Goal: Task Accomplishment & Management: Manage account settings

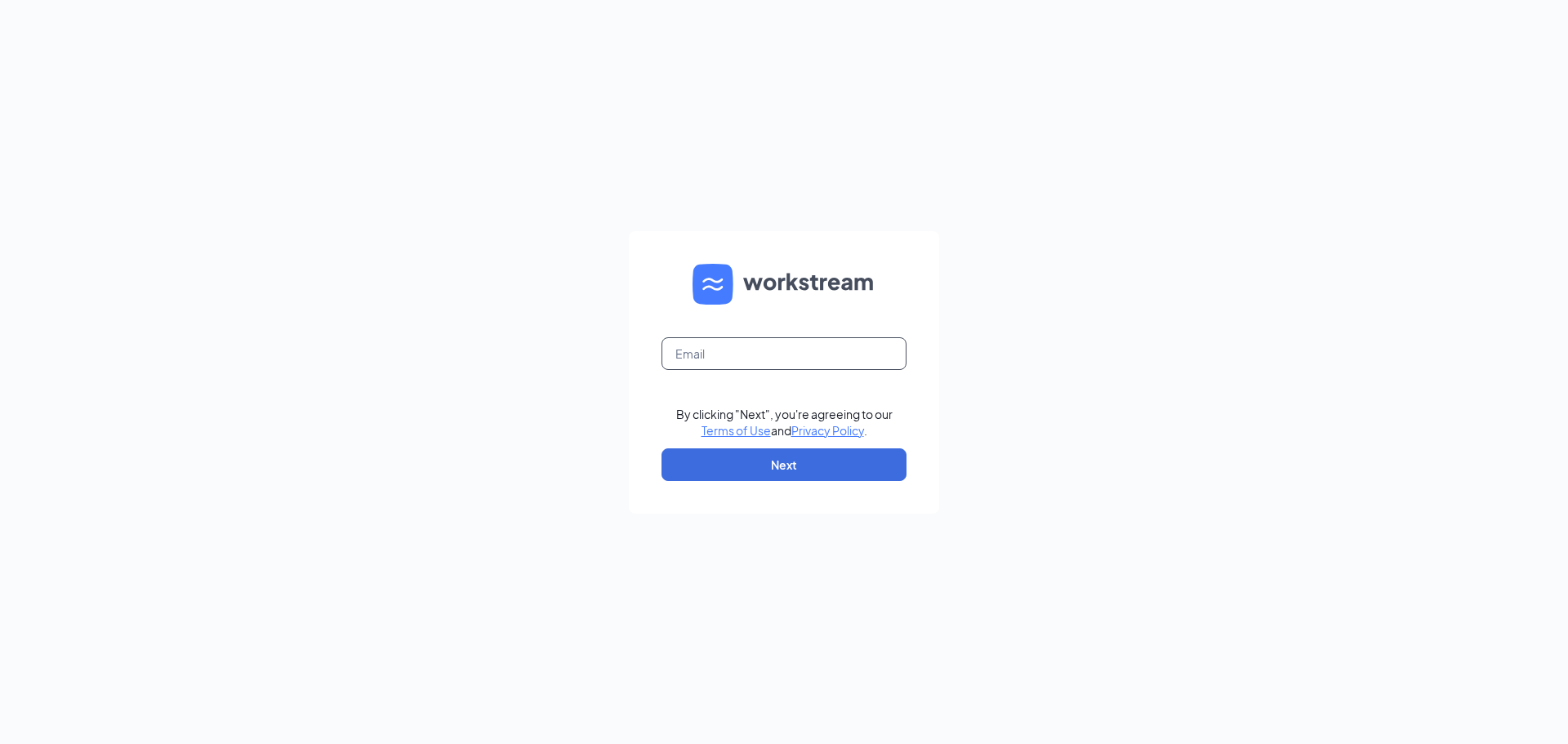
click at [871, 364] on input "text" at bounding box center [784, 353] width 245 height 32
type input "bcobian@sweetcreament.net"
click at [783, 362] on input "text" at bounding box center [784, 353] width 245 height 32
type input "bcobian@sweetcreament.net"
click at [785, 472] on button "Next" at bounding box center [784, 465] width 245 height 32
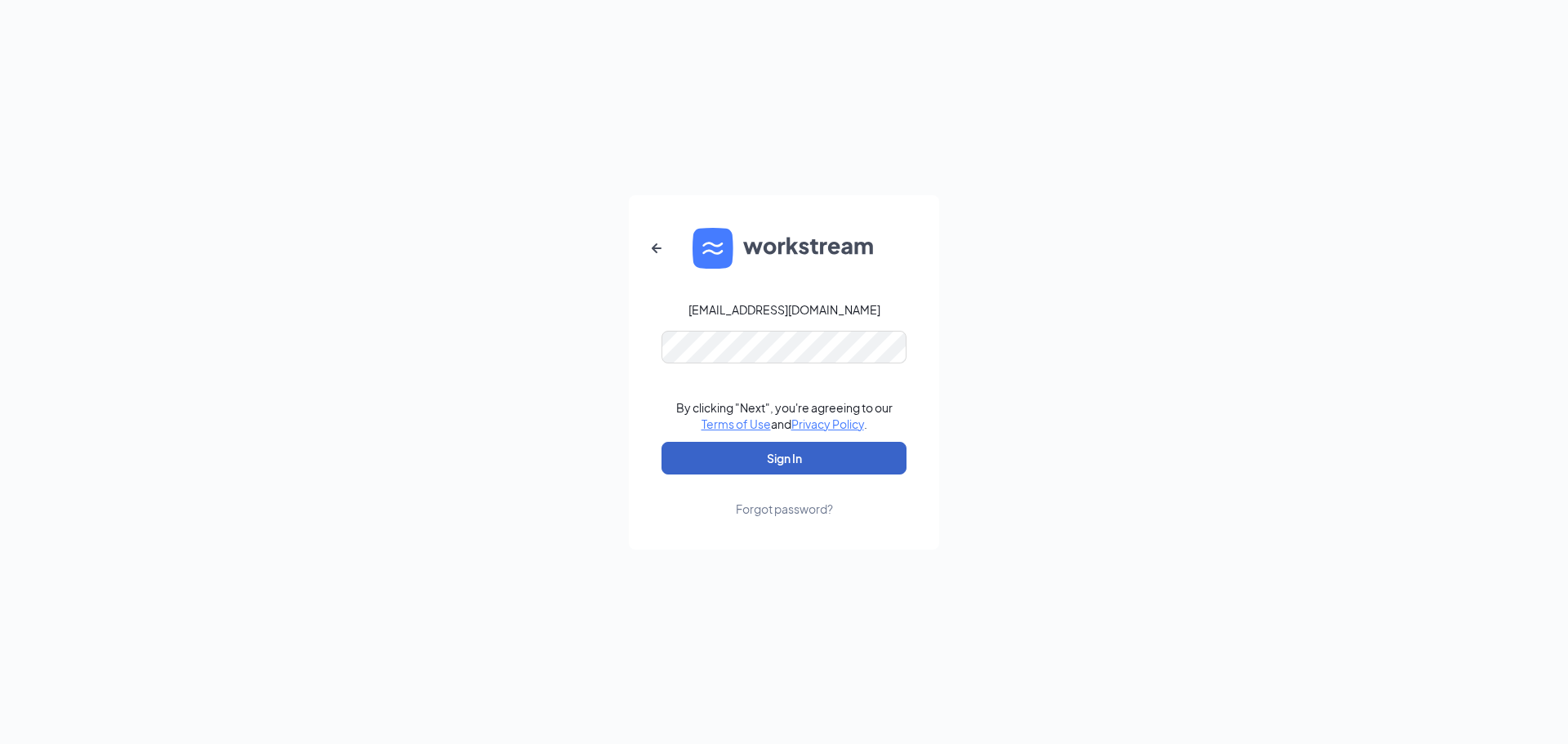
click at [786, 458] on button "Sign In" at bounding box center [784, 458] width 245 height 32
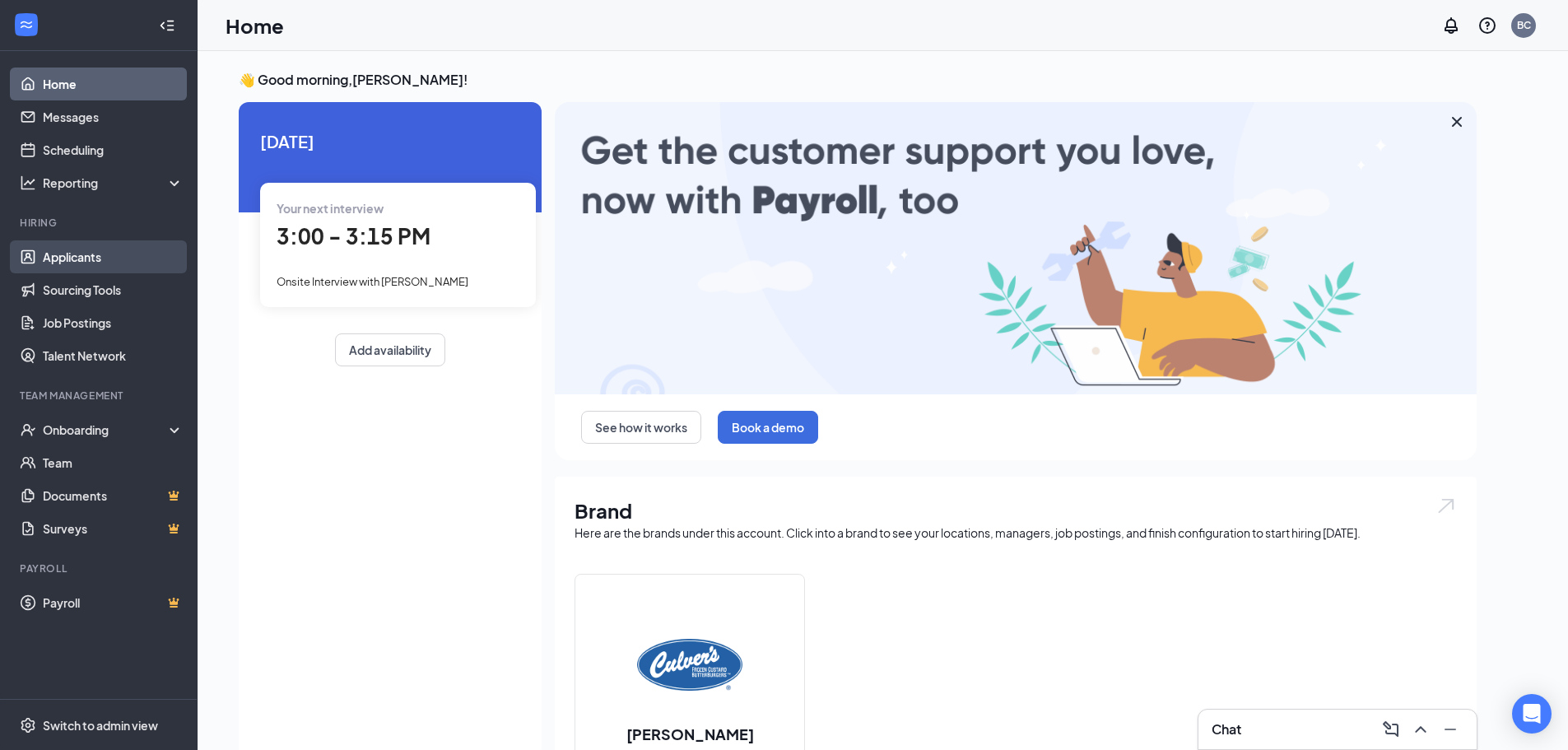
click at [84, 249] on link "Applicants" at bounding box center [113, 257] width 140 height 33
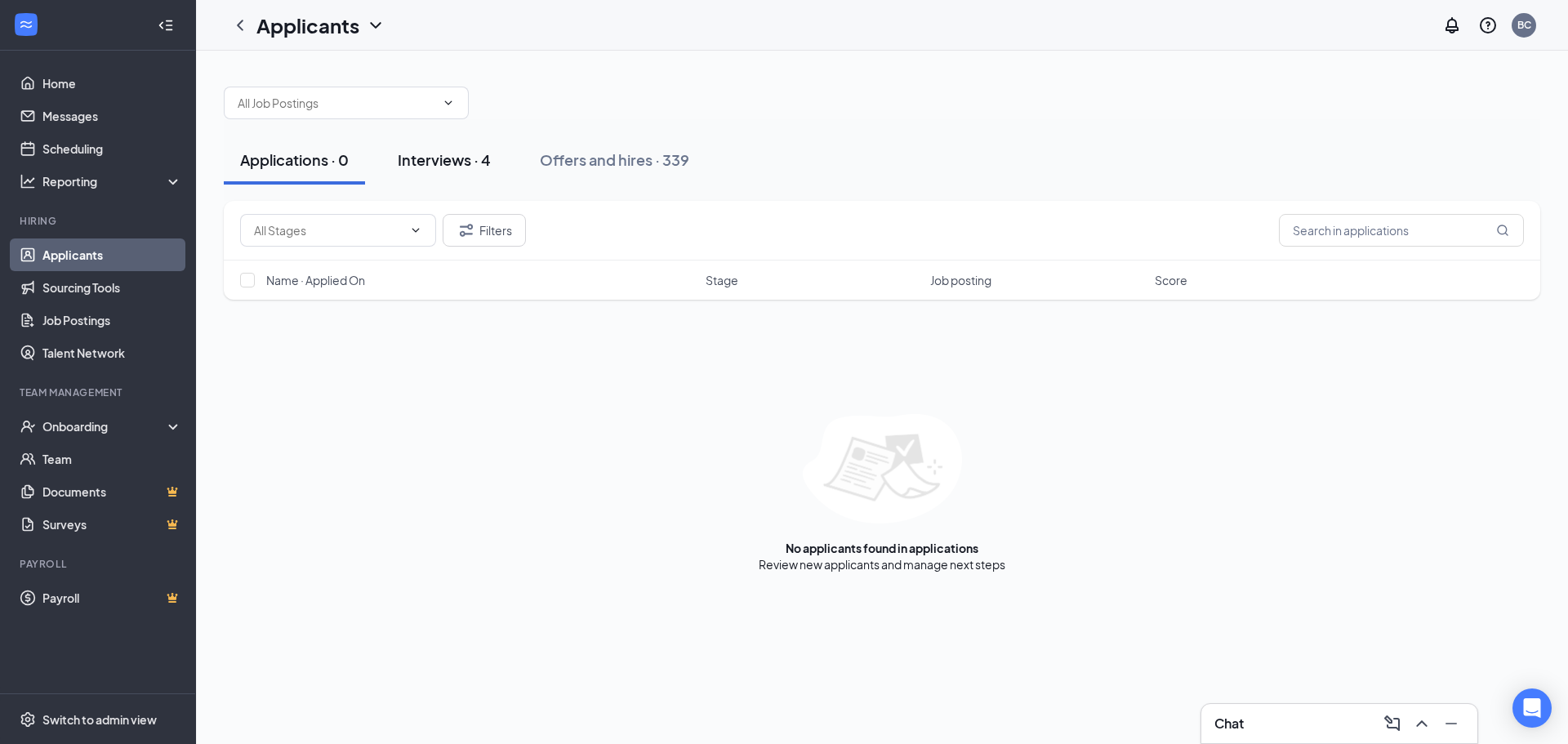
click at [440, 165] on div "Interviews · 4" at bounding box center [444, 160] width 93 height 20
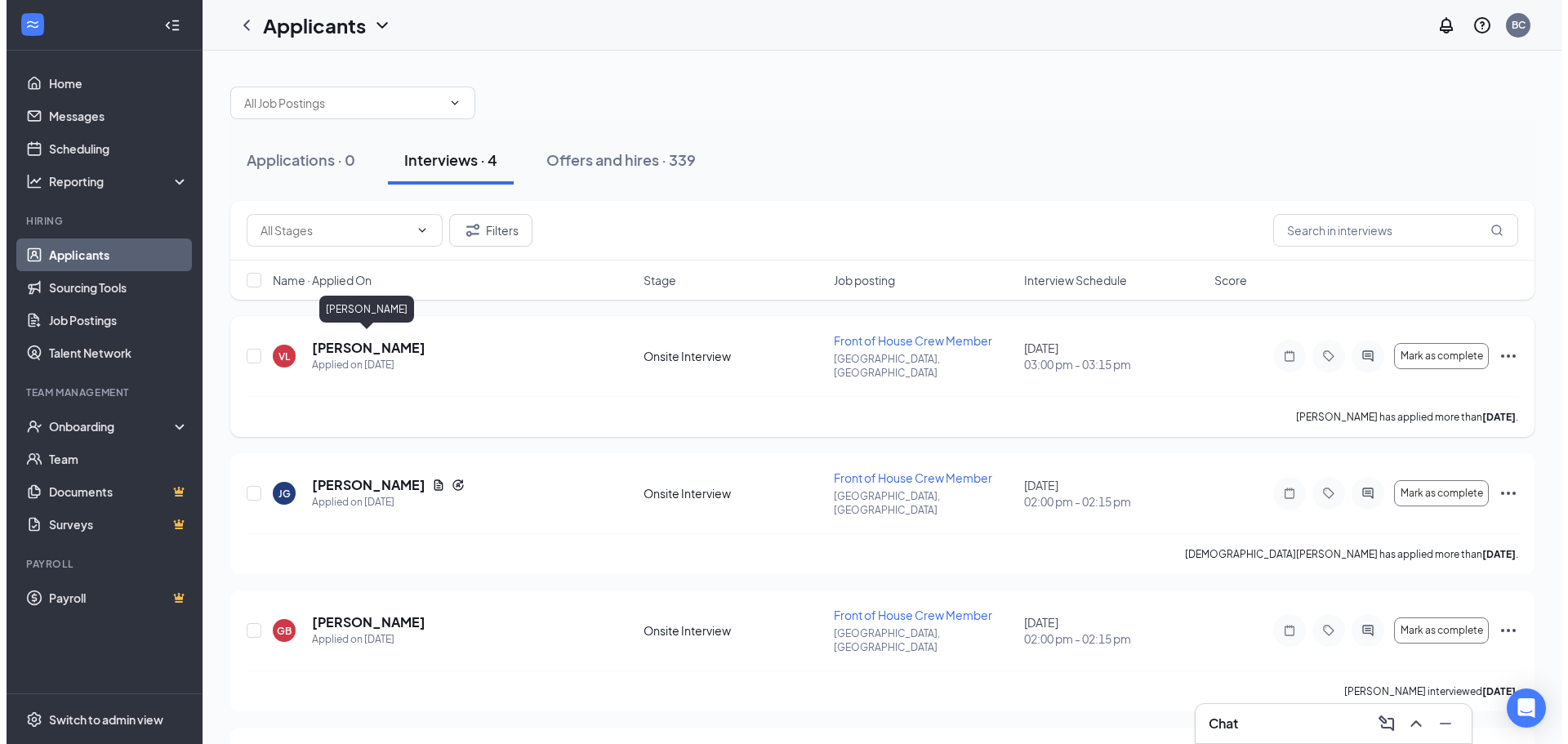
scroll to position [72, 0]
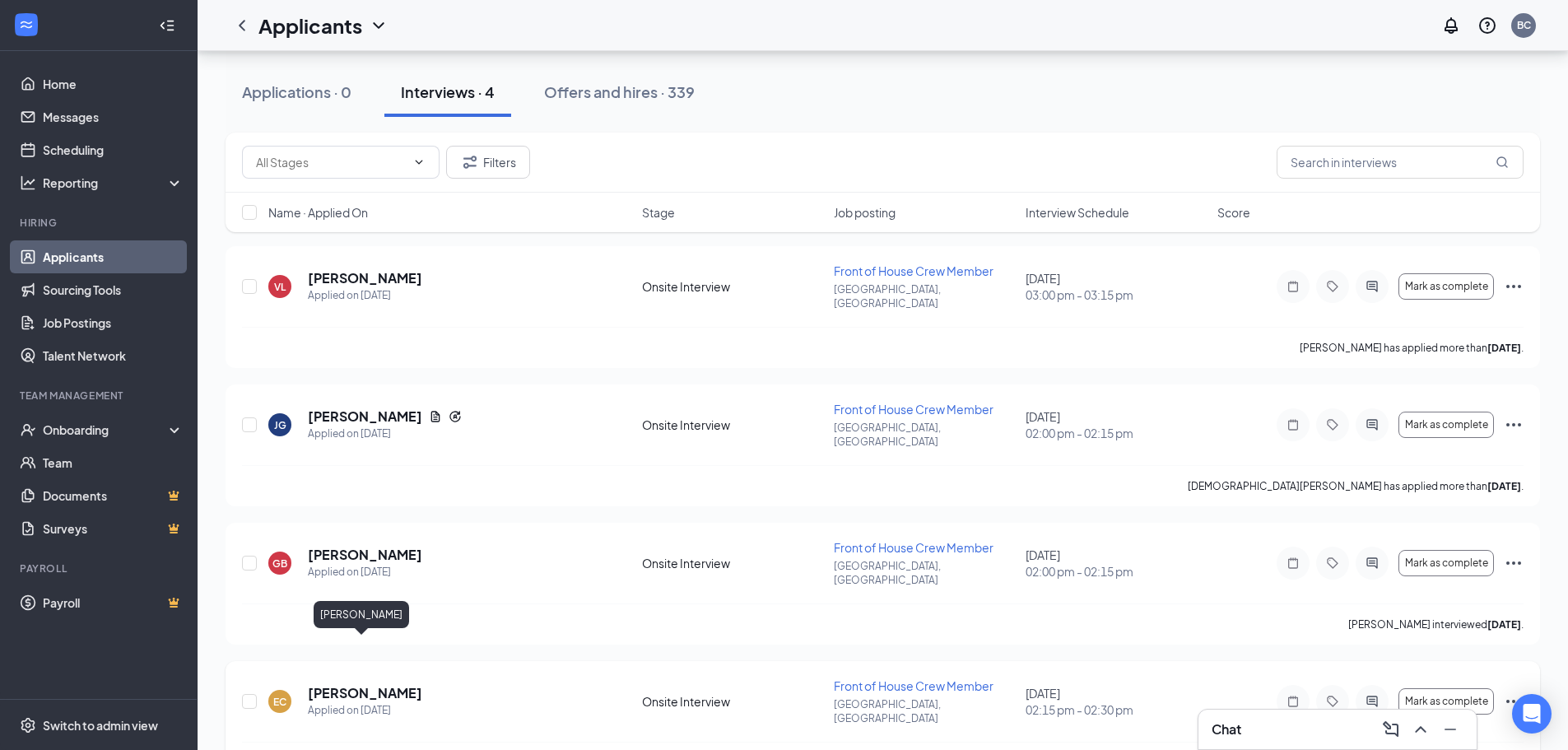
click at [364, 684] on h5 "[PERSON_NAME]" at bounding box center [366, 693] width 115 height 18
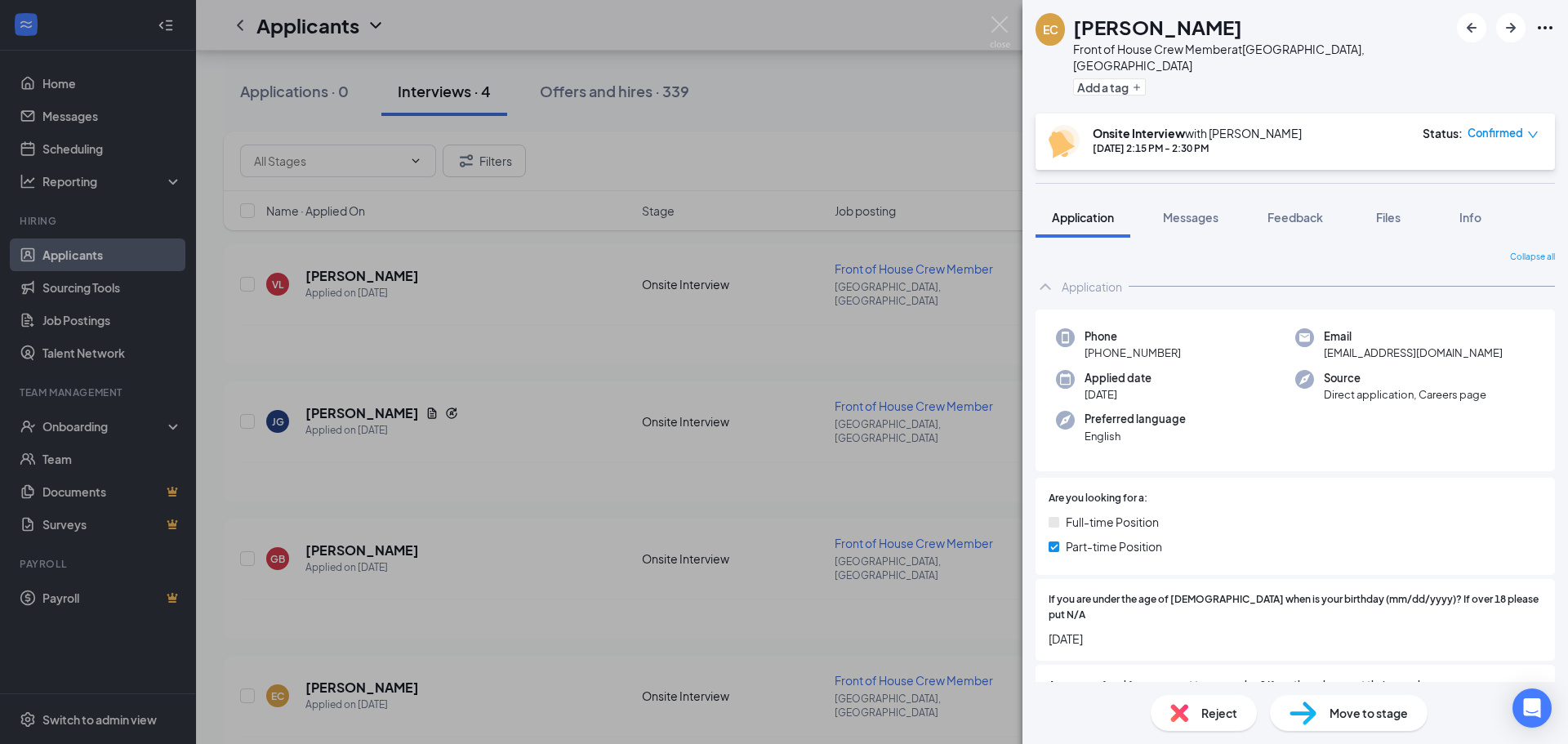
click at [1214, 725] on div "Reject" at bounding box center [1204, 713] width 106 height 36
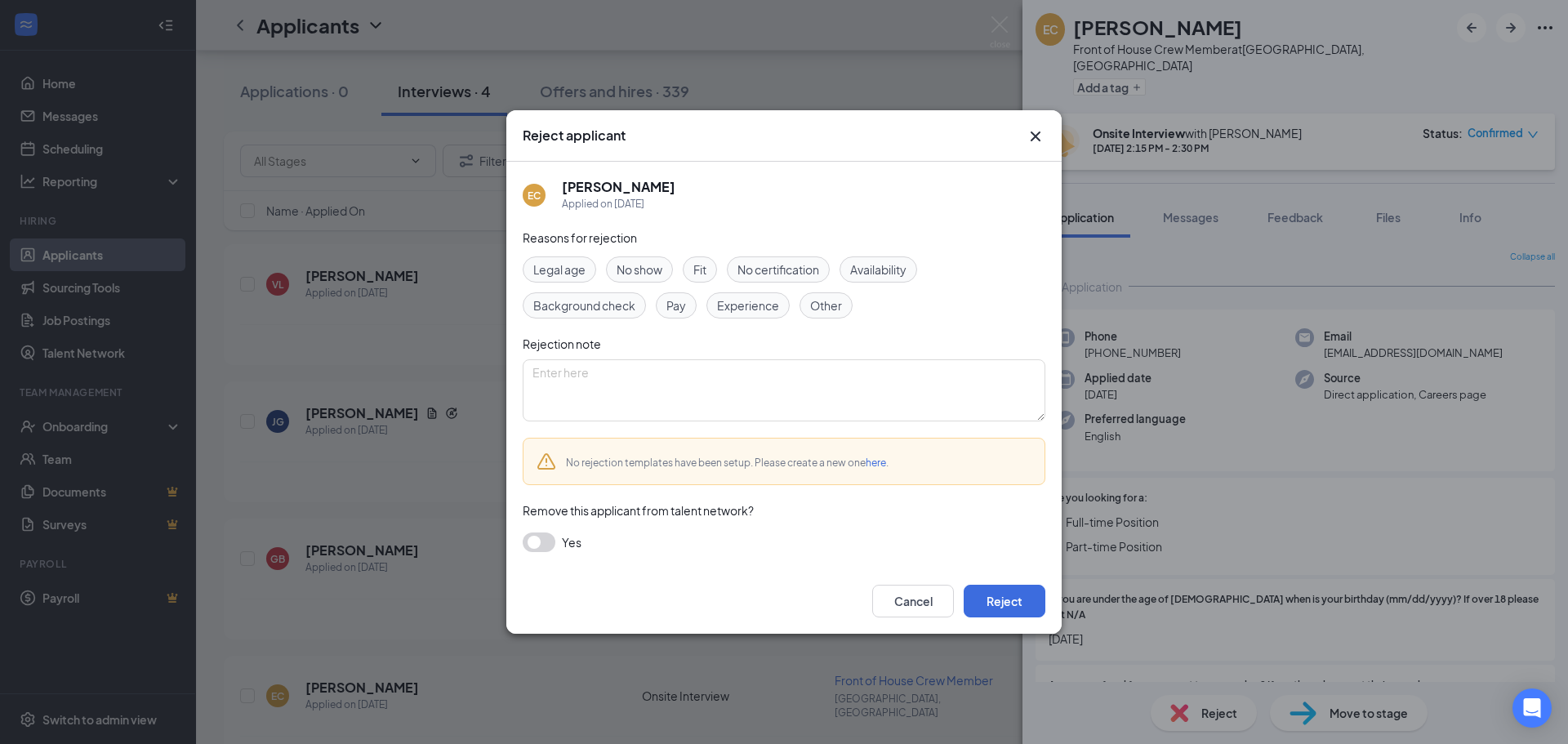
click at [1035, 139] on icon "Cross" at bounding box center [1035, 136] width 20 height 20
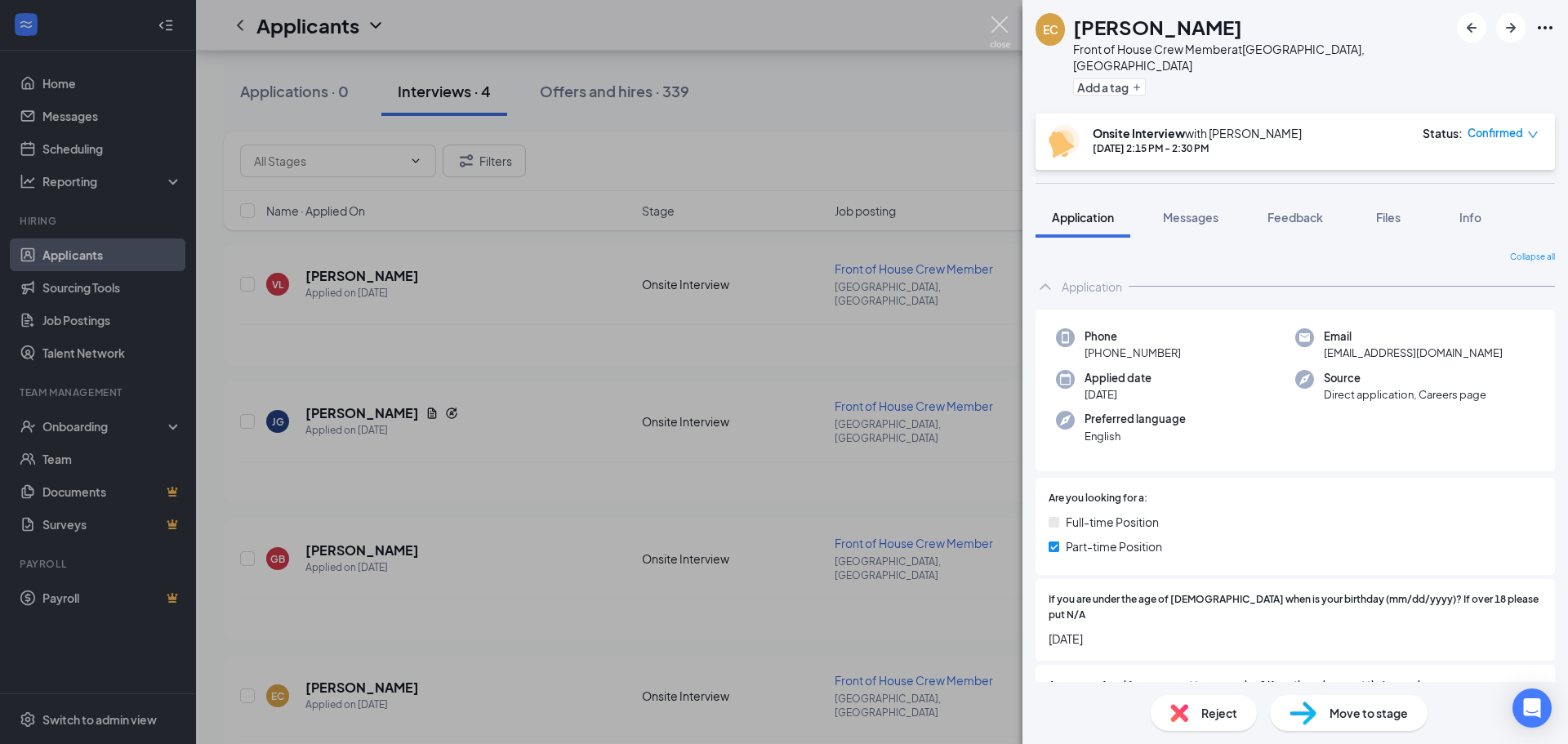
click at [1001, 18] on img at bounding box center [1000, 31] width 20 height 31
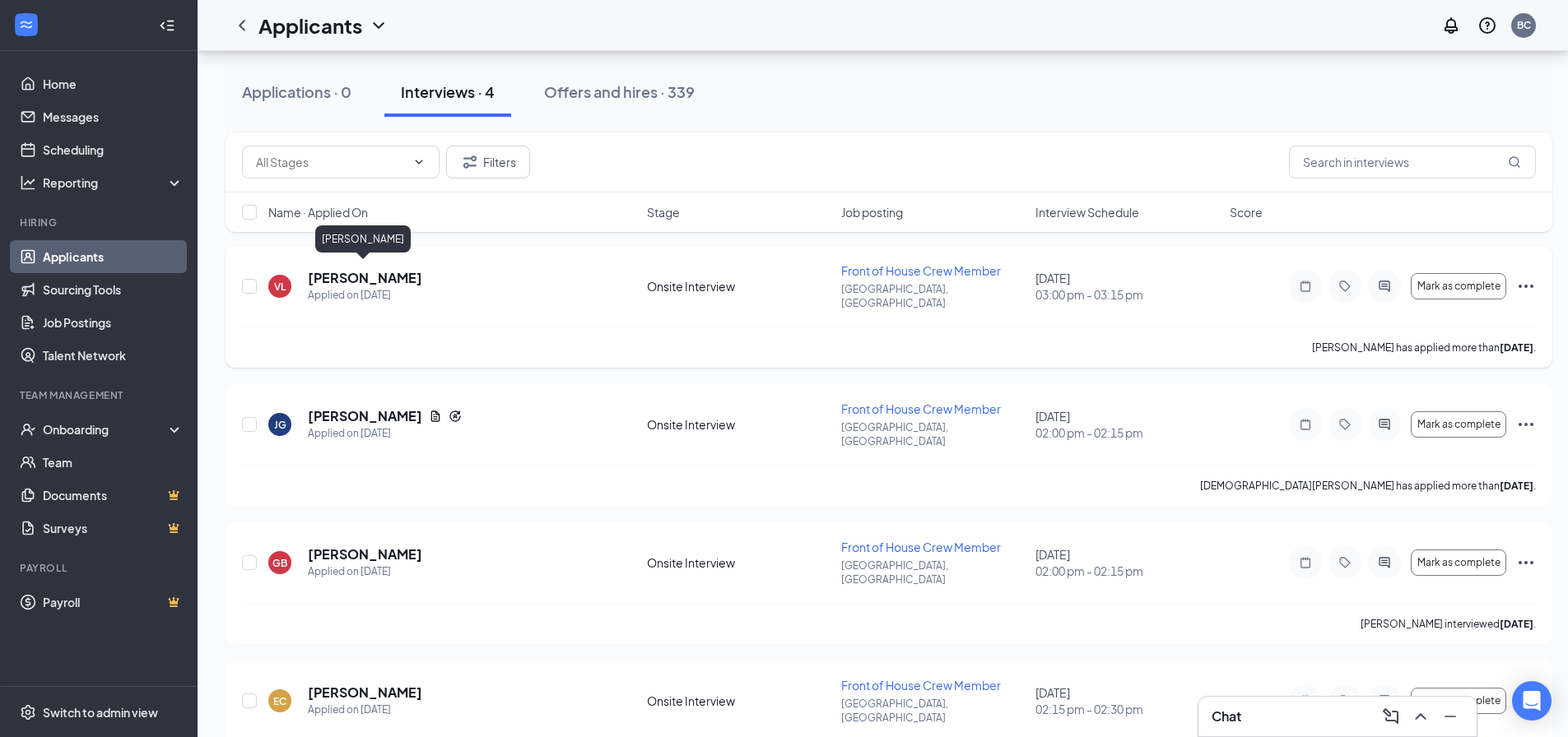
click at [346, 273] on h5 "[PERSON_NAME]" at bounding box center [366, 277] width 115 height 18
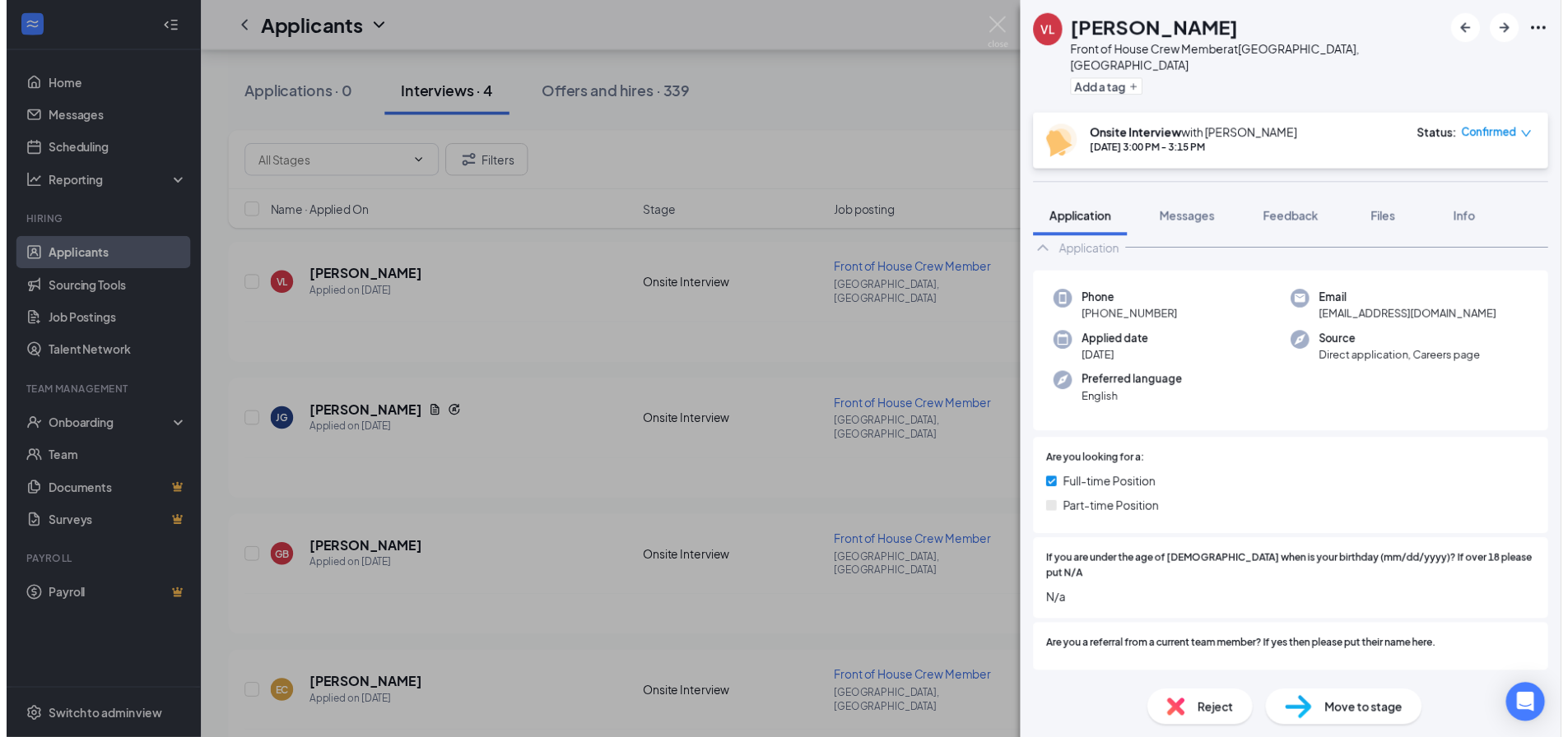
scroll to position [9, 0]
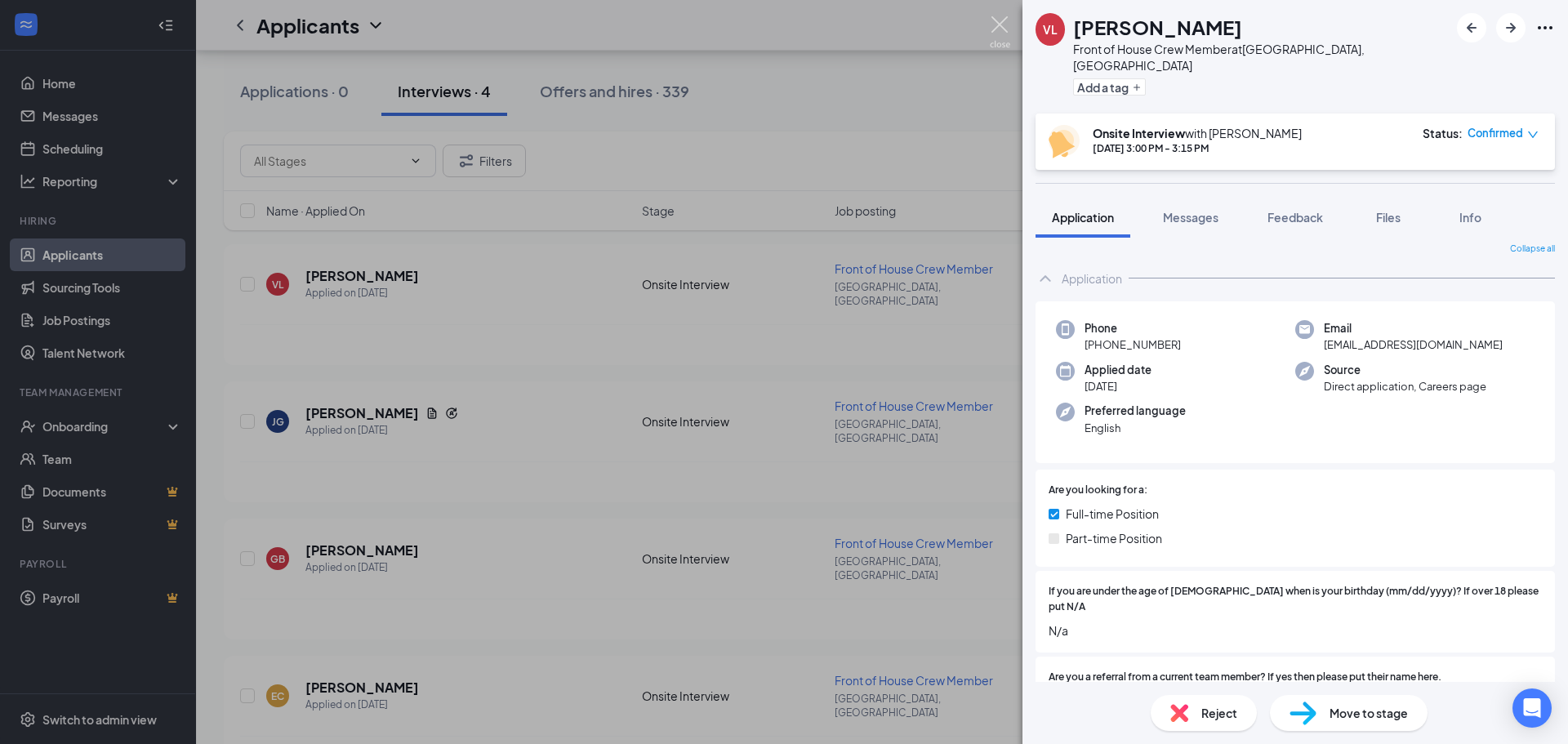
click at [1001, 22] on img at bounding box center [1000, 31] width 20 height 31
